Goal: Transaction & Acquisition: Download file/media

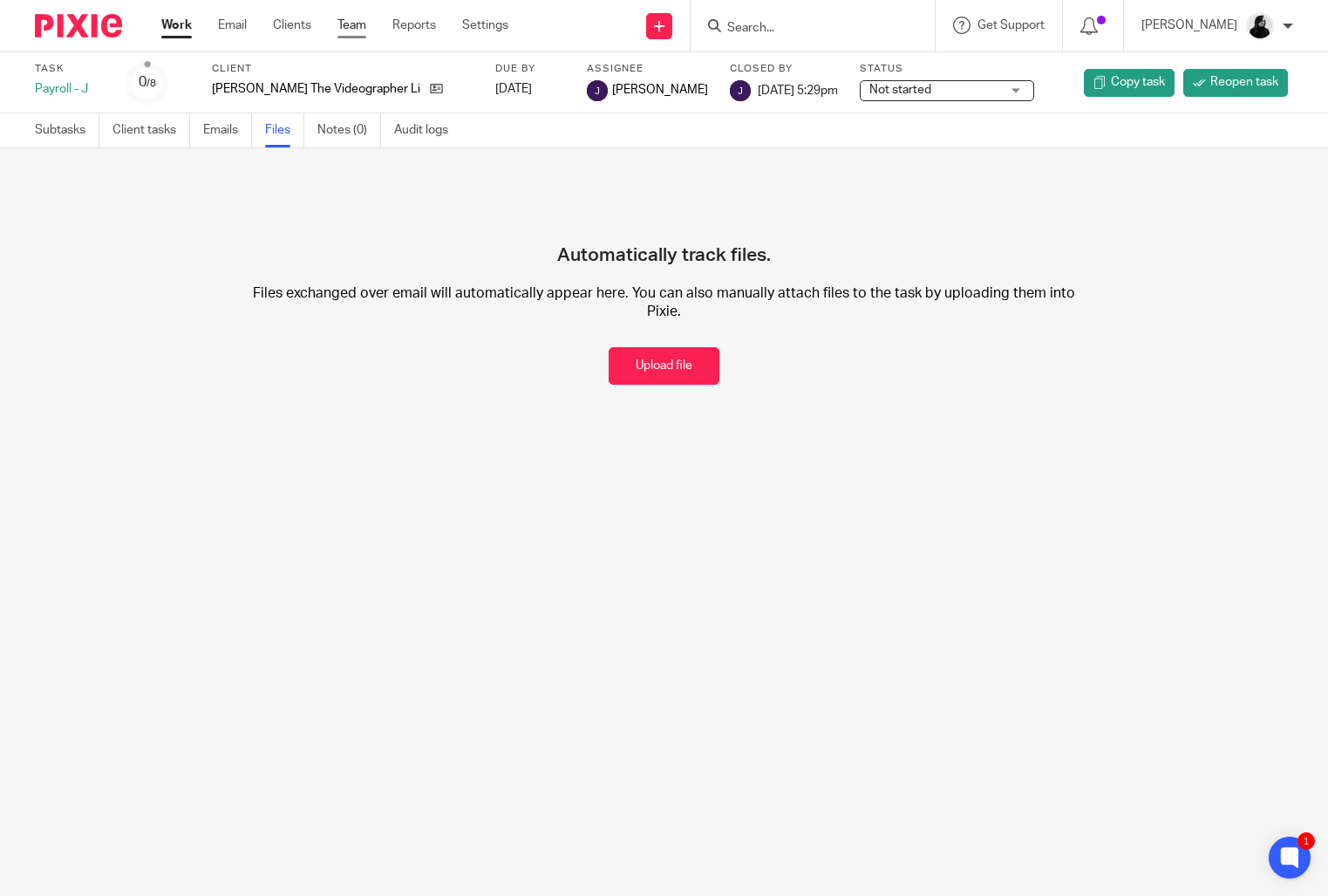
click at [366, 26] on link "Team" at bounding box center [352, 25] width 29 height 17
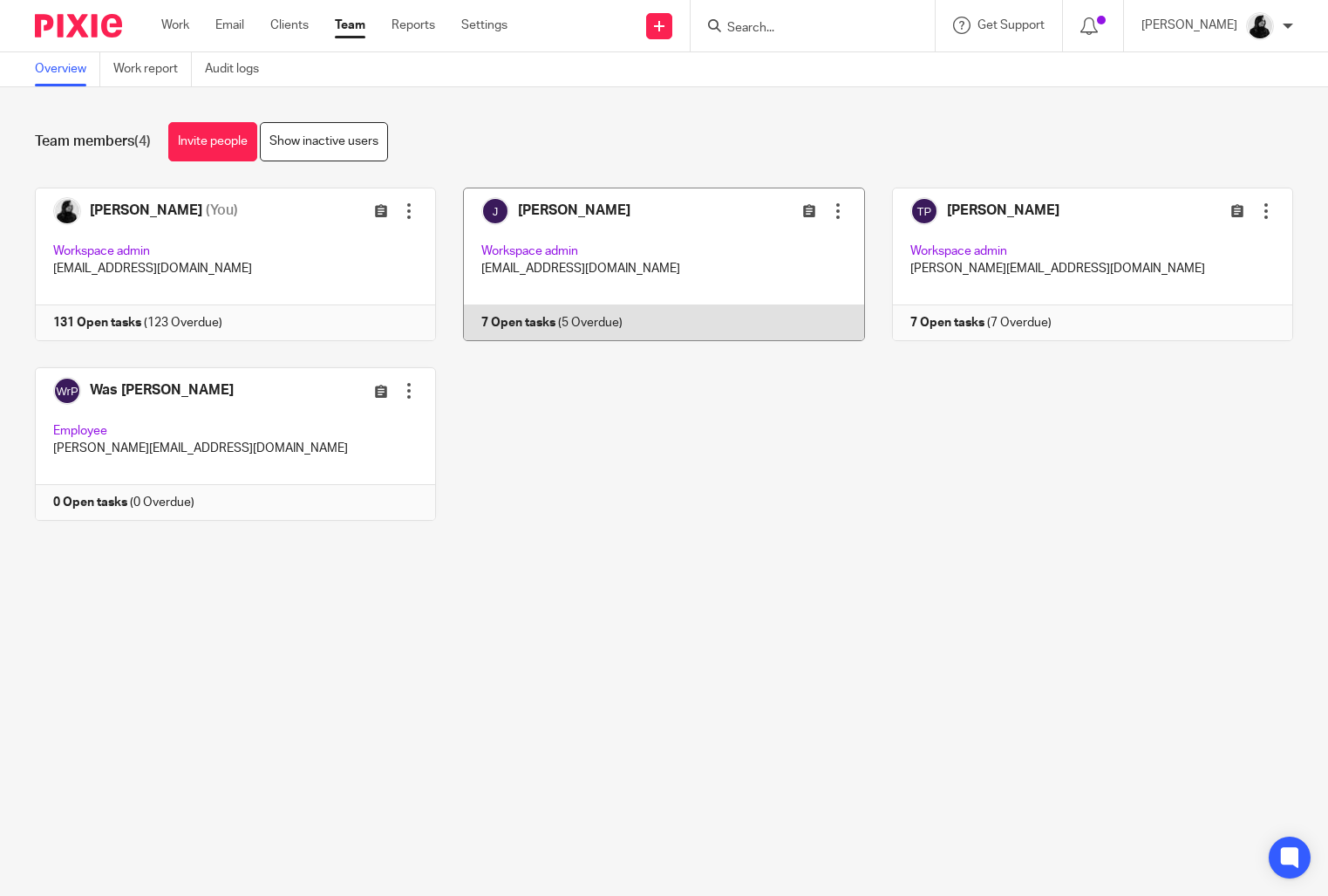
click at [769, 251] on link at bounding box center [650, 264] width 428 height 154
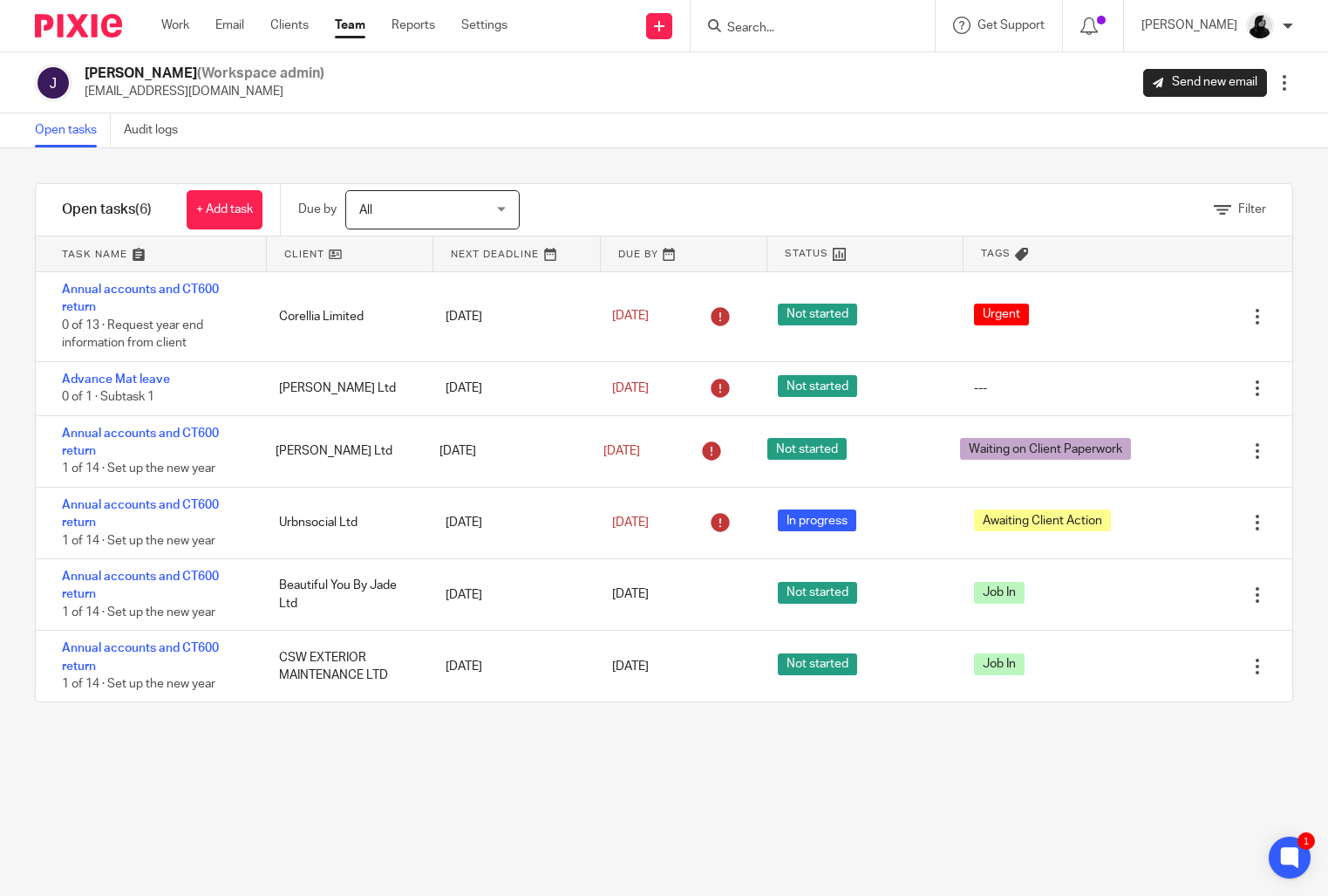
click at [779, 26] on input "Search" at bounding box center [804, 29] width 157 height 15
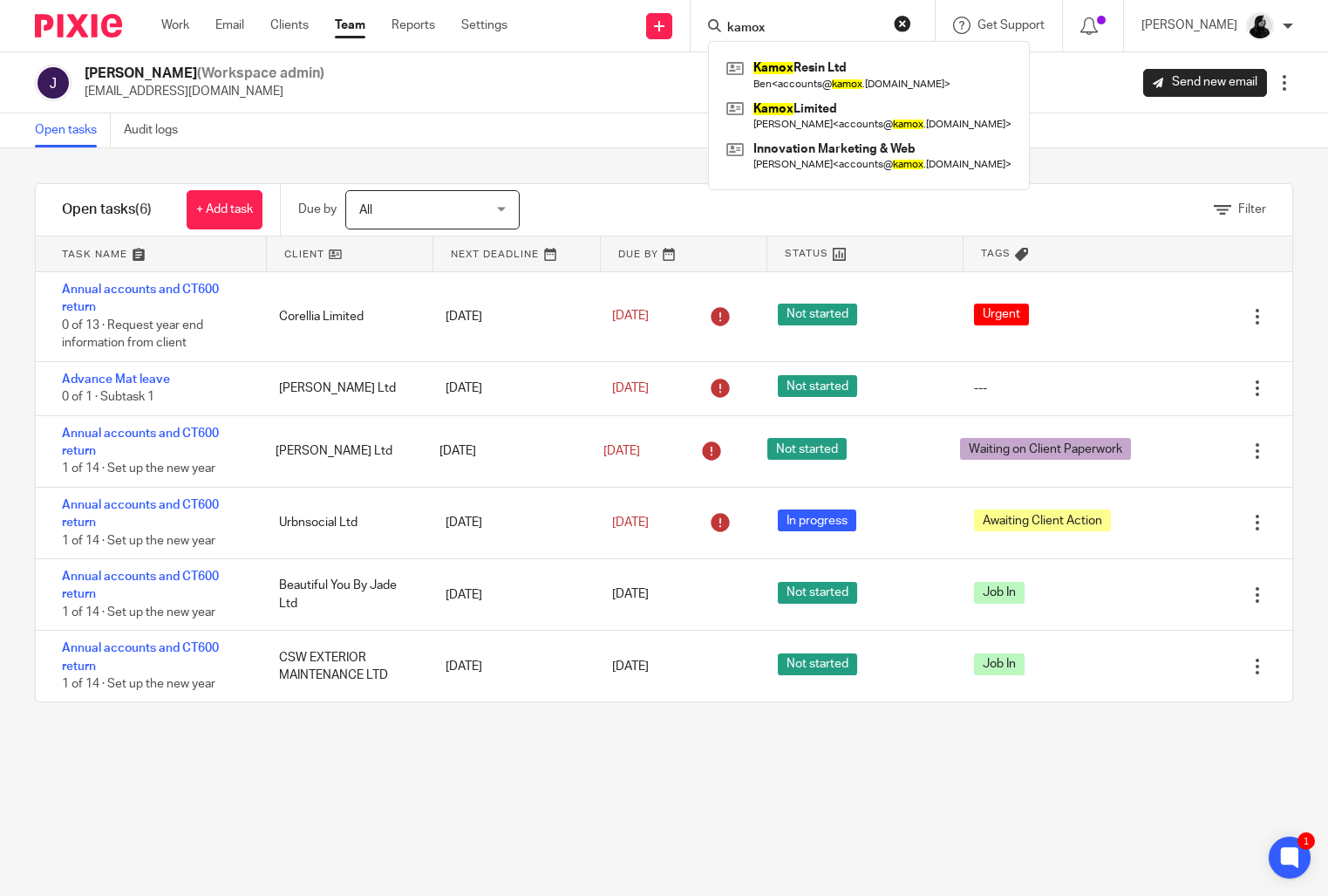
type input "kamox"
click at [575, 116] on div "Open tasks Audit logs" at bounding box center [664, 131] width 1328 height 35
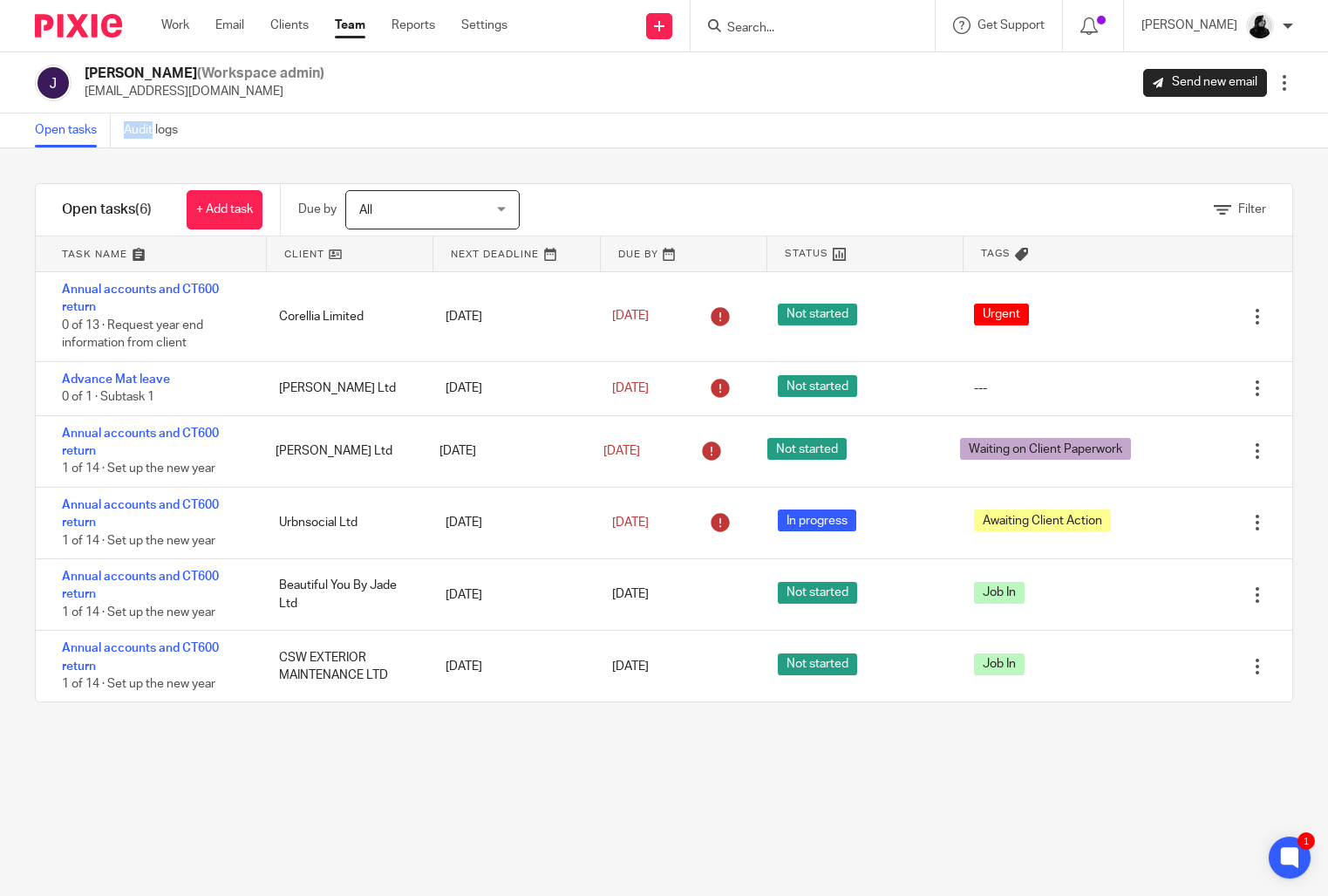
click at [807, 31] on input "Search" at bounding box center [804, 29] width 157 height 15
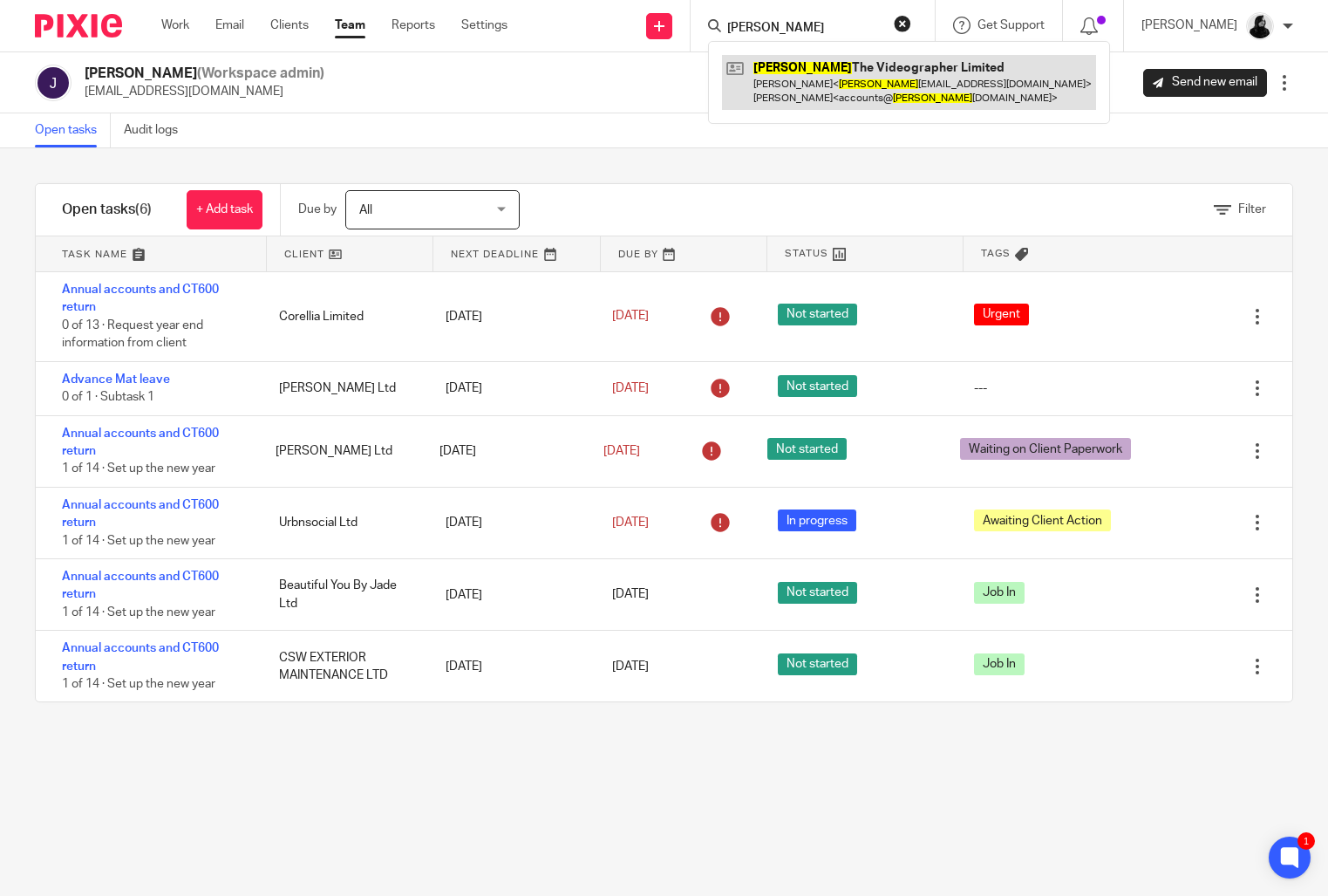
type input "frankie"
click at [811, 73] on link at bounding box center [909, 82] width 374 height 54
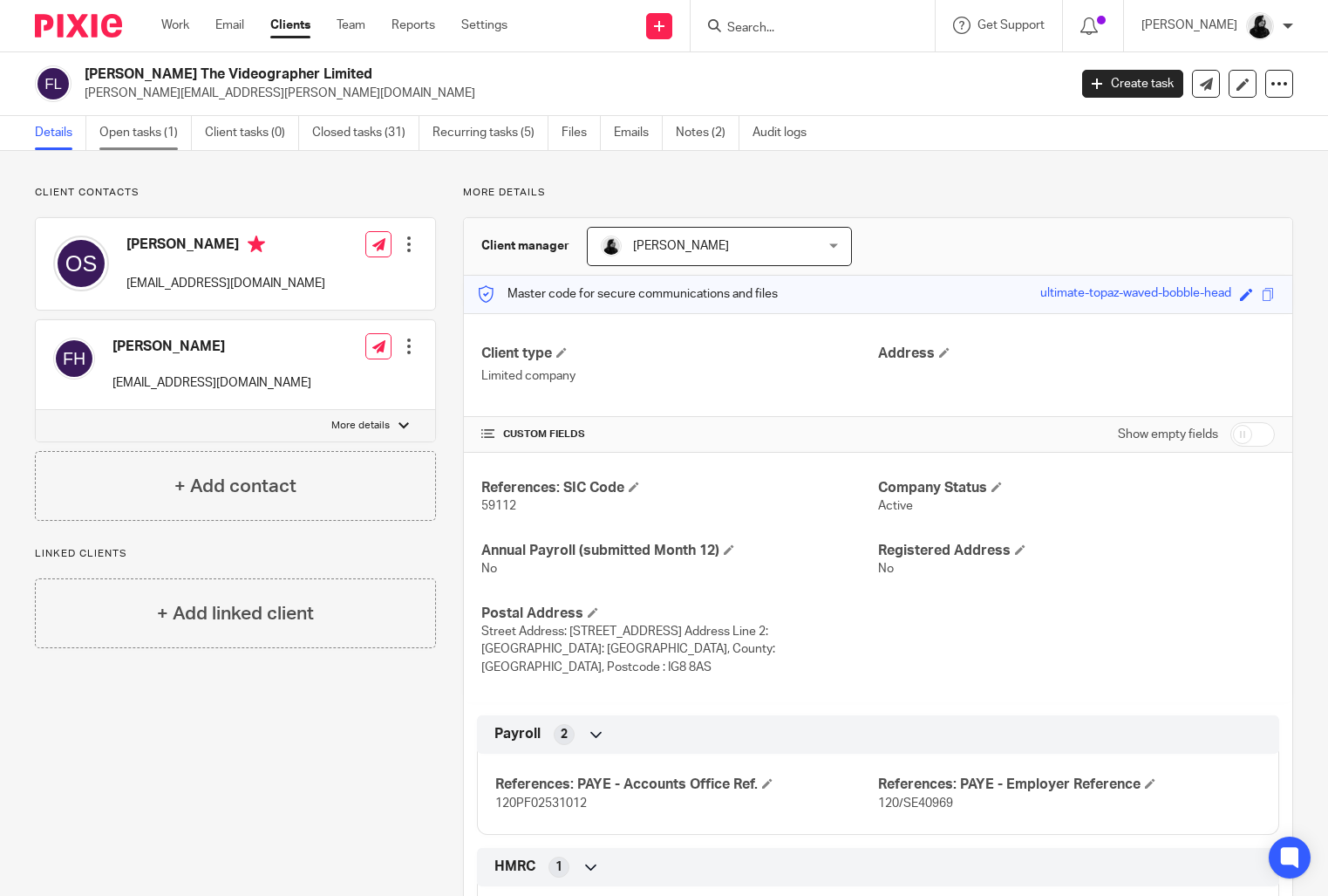
click at [137, 126] on link "Open tasks (1)" at bounding box center [145, 134] width 93 height 34
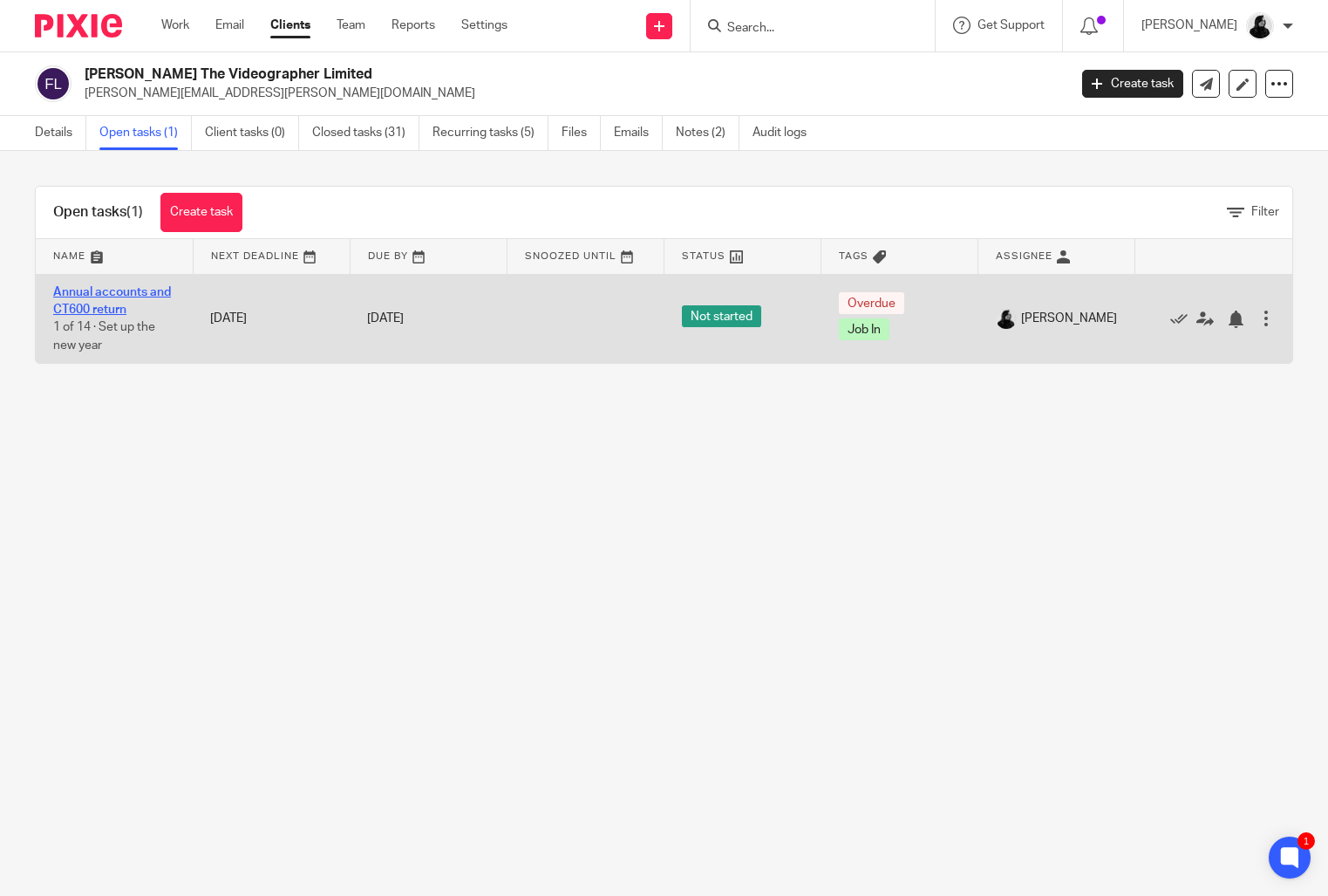
click at [110, 311] on link "Annual accounts and CT600 return" at bounding box center [112, 301] width 117 height 30
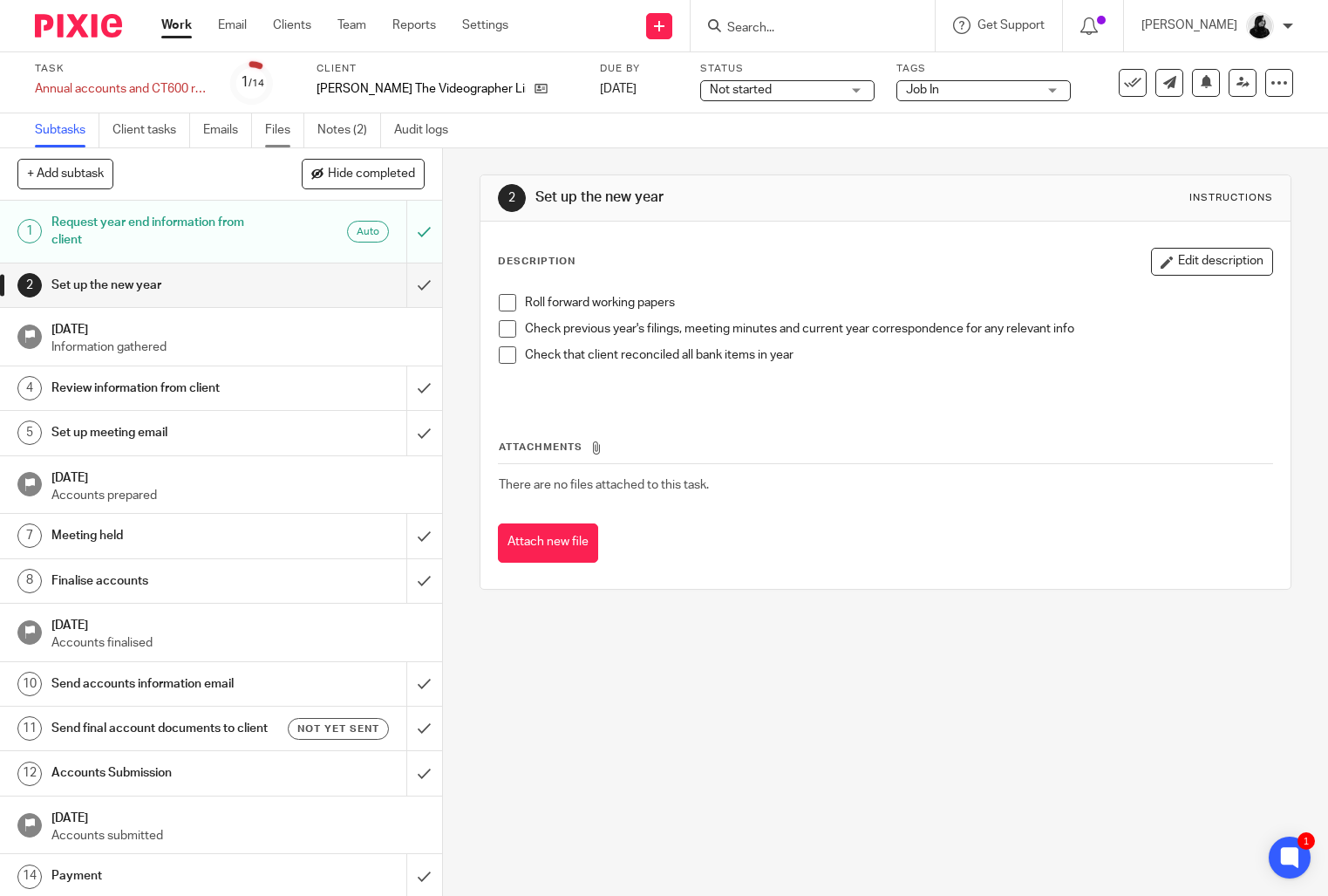
click at [287, 129] on link "Files" at bounding box center [284, 131] width 39 height 34
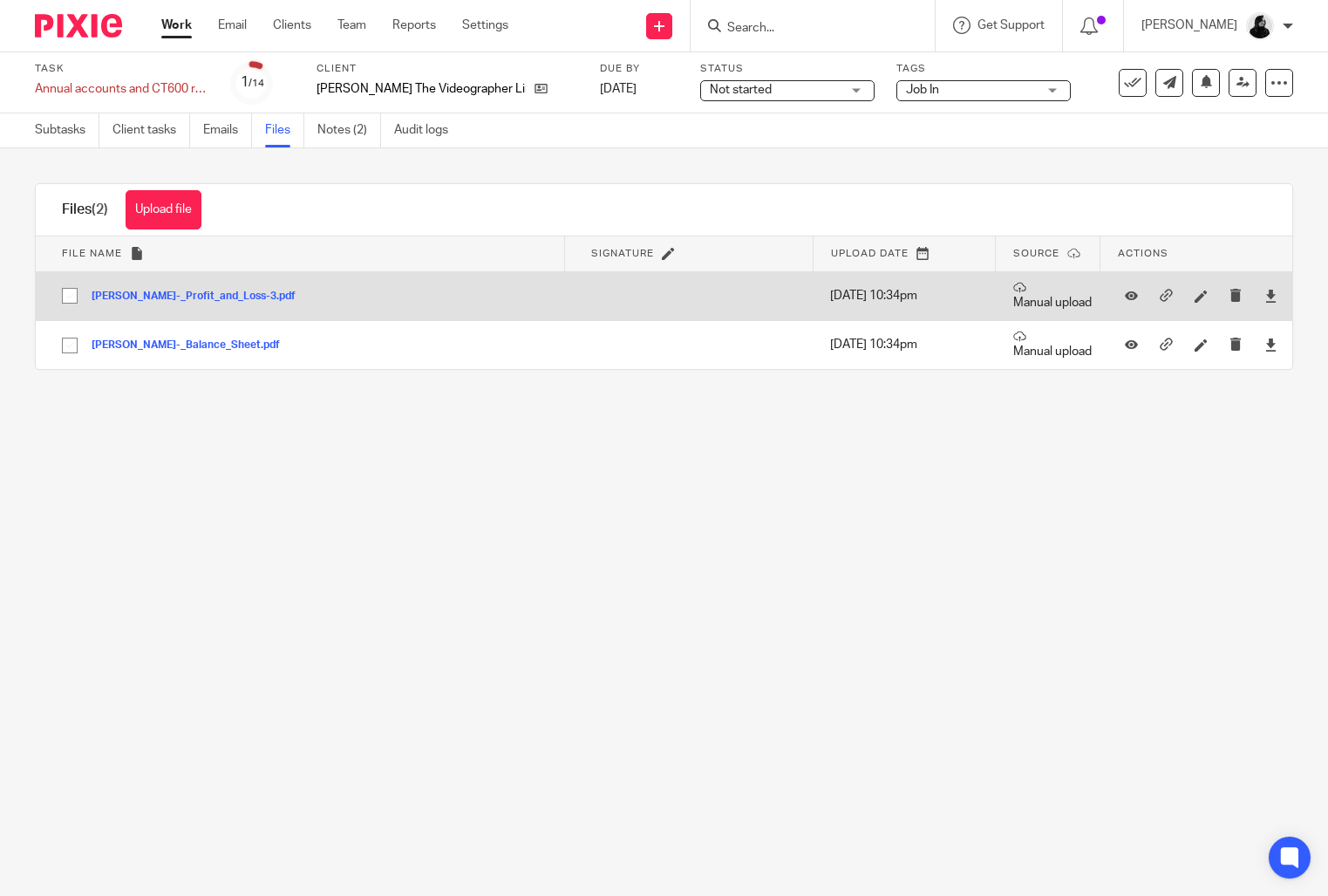
click at [61, 296] on input "checkbox" at bounding box center [70, 296] width 33 height 33
checkbox input "true"
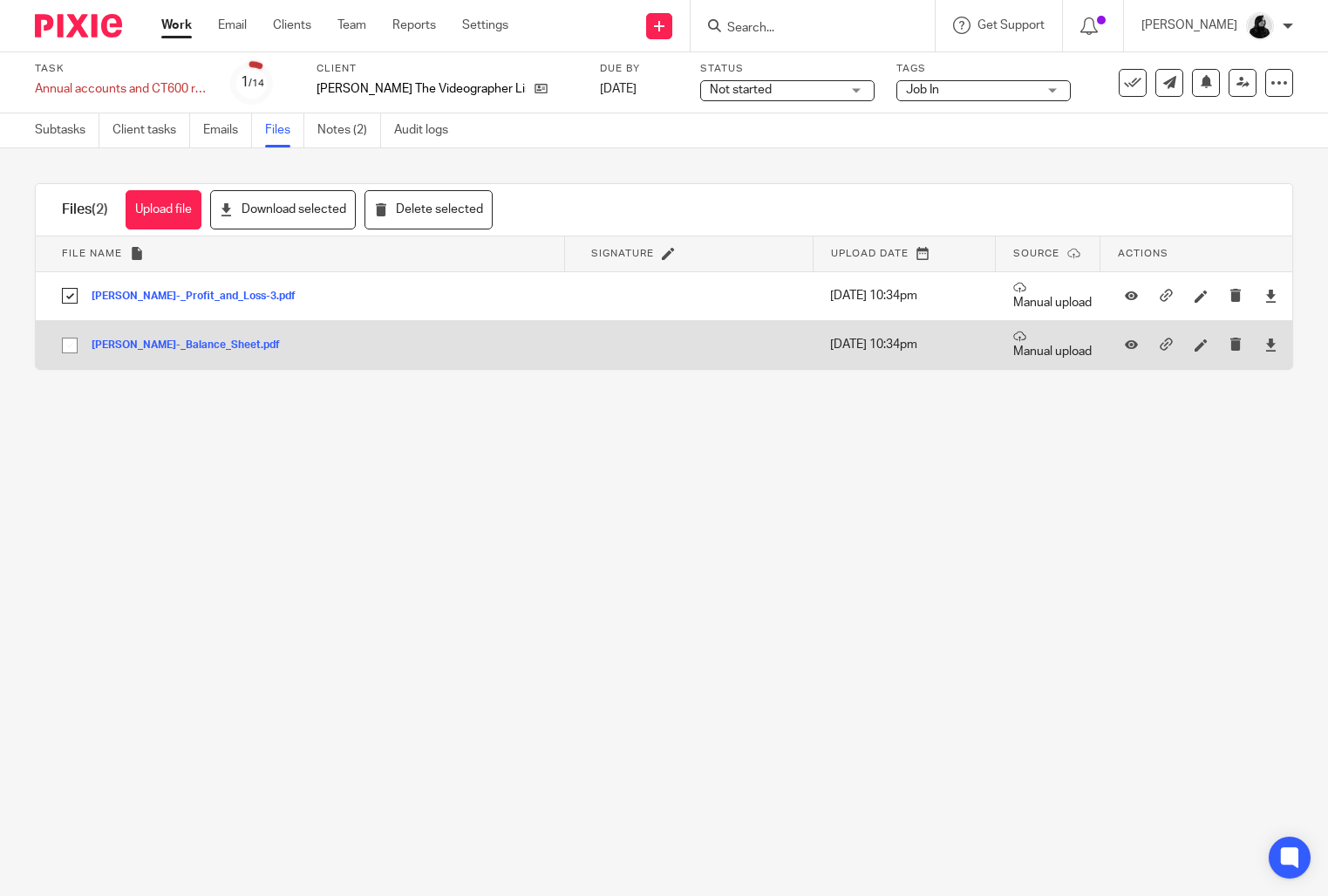
click at [61, 348] on input "checkbox" at bounding box center [70, 345] width 33 height 33
checkbox input "true"
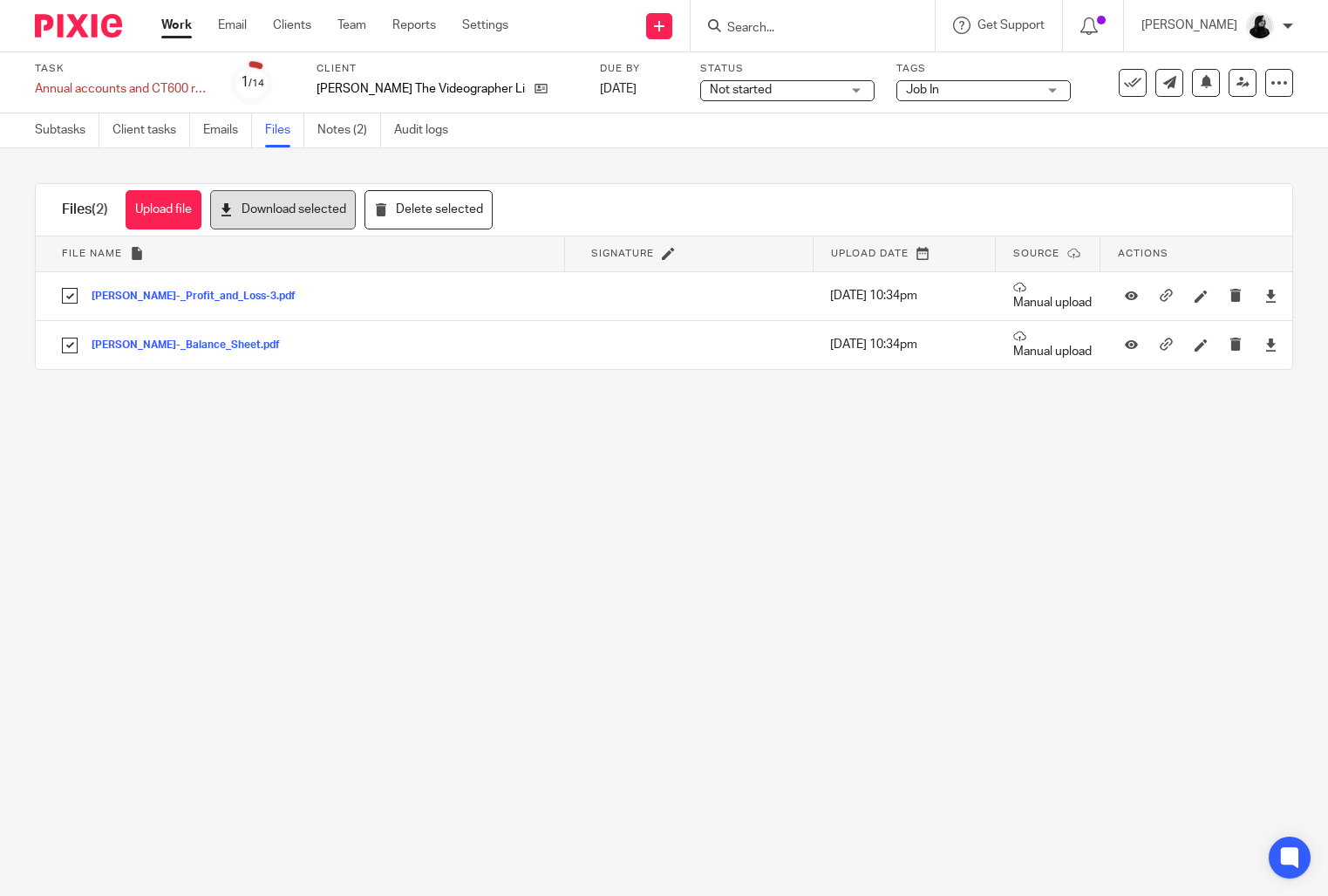
click at [301, 207] on button "Download selected" at bounding box center [282, 209] width 146 height 39
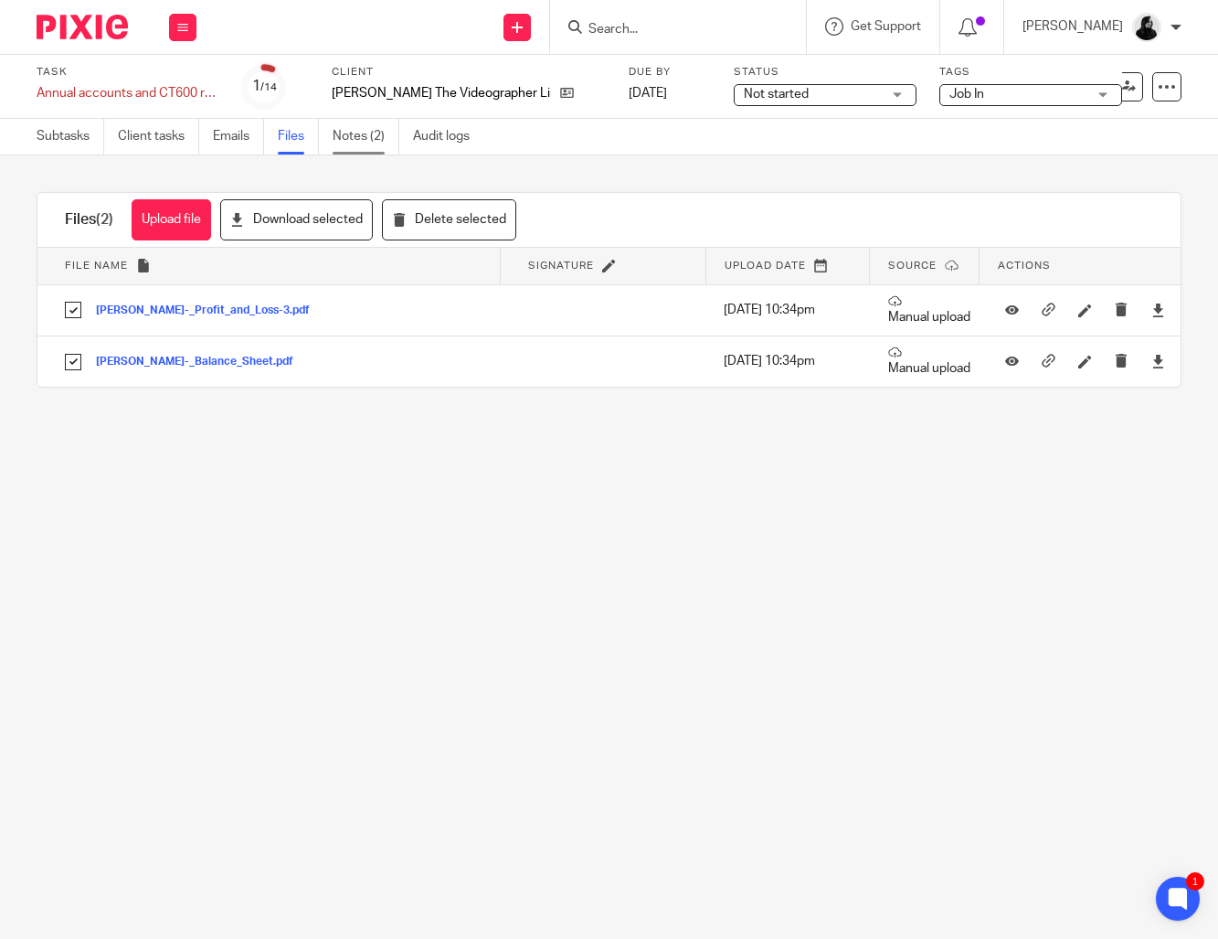
click at [367, 136] on link "Notes (2)" at bounding box center [366, 137] width 67 height 36
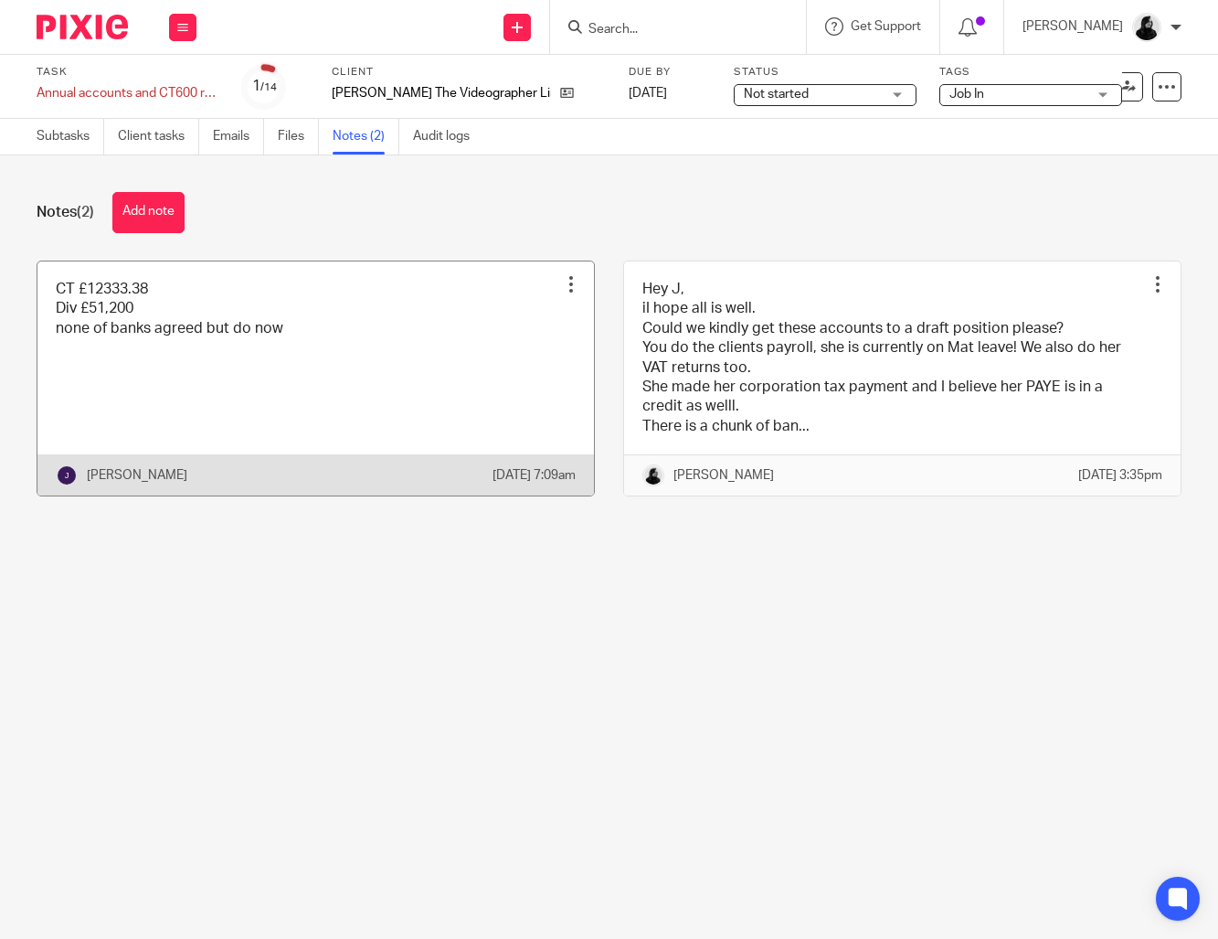
click at [260, 349] on link at bounding box center [315, 378] width 557 height 235
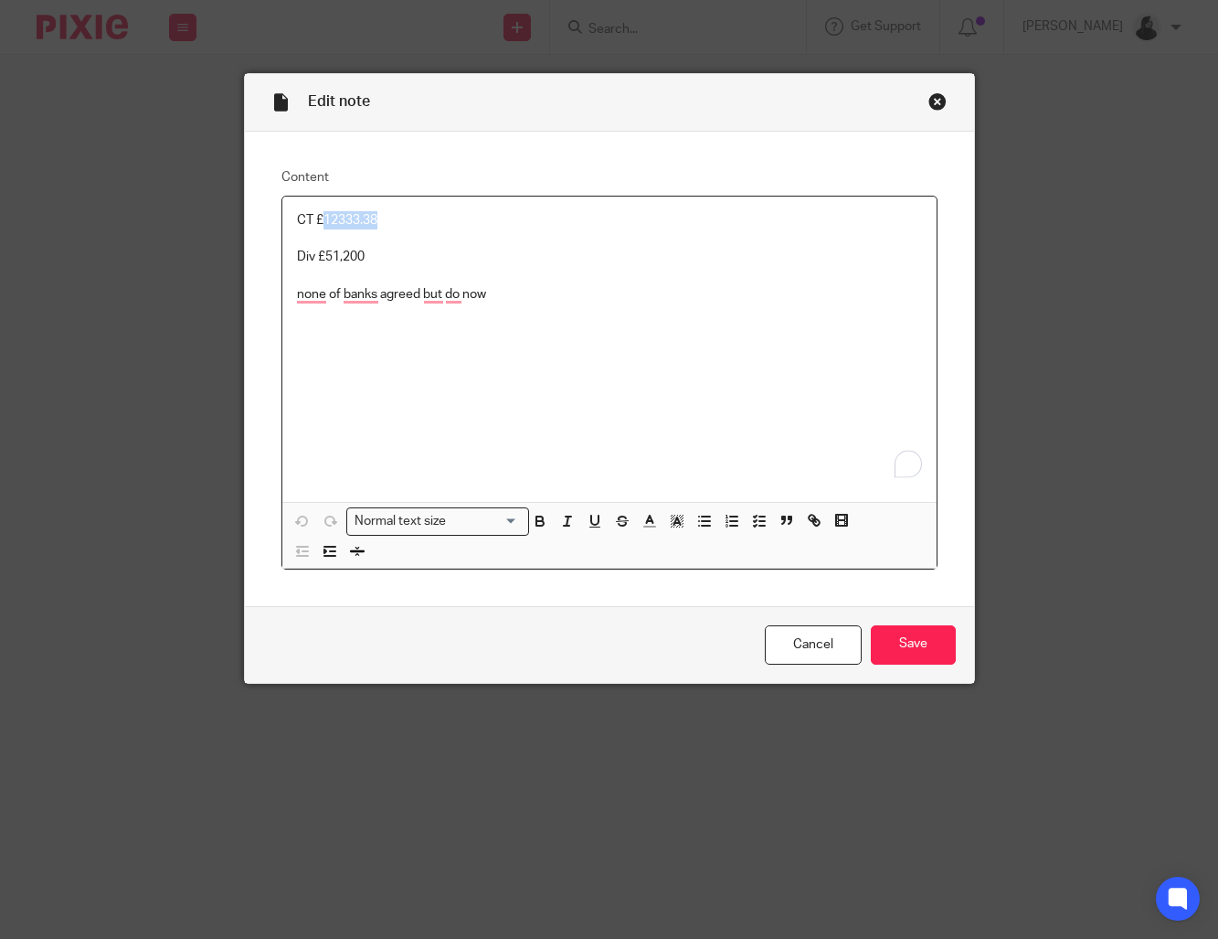
drag, startPoint x: 365, startPoint y: 229, endPoint x: 319, endPoint y: 229, distance: 45.7
click at [319, 229] on p "CT £12333.38" at bounding box center [609, 220] width 625 height 18
copy p "12333.38"
